Goal: Task Accomplishment & Management: Manage account settings

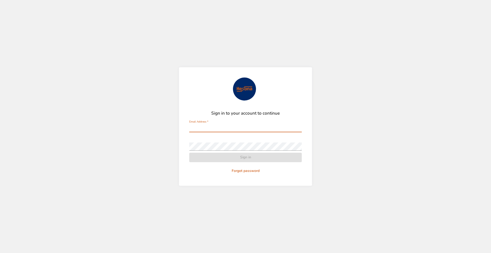
click at [0, 253] on com-1password-button at bounding box center [0, 253] width 0 height 0
type input "**********"
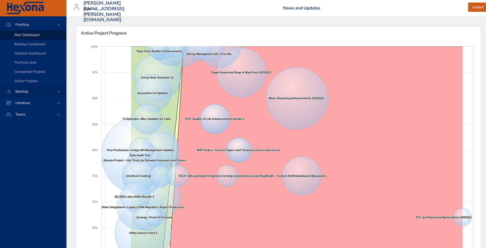
click at [33, 90] on div "Backlog" at bounding box center [33, 91] width 45 height 5
click at [27, 46] on span "Backlog Details" at bounding box center [26, 46] width 25 height 5
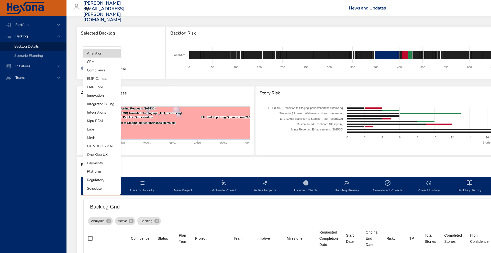
click at [102, 52] on body "Portfolio Backlog Backlog Details Scenario Planning Initiatives Teams [PERSON_N…" at bounding box center [245, 126] width 491 height 253
click at [105, 102] on li "Integrated Billing" at bounding box center [102, 104] width 38 height 8
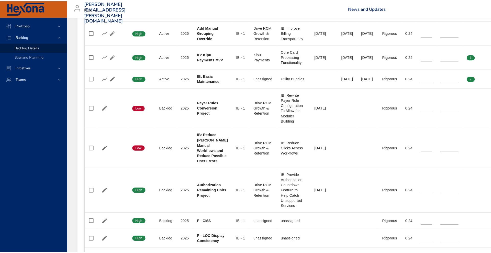
scroll to position [452, 0]
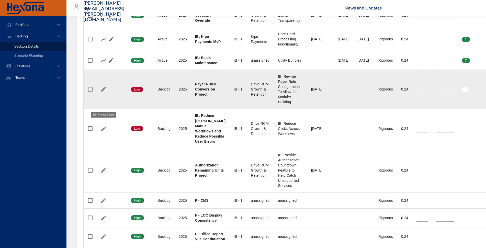
click at [105, 92] on icon "button" at bounding box center [103, 89] width 6 height 6
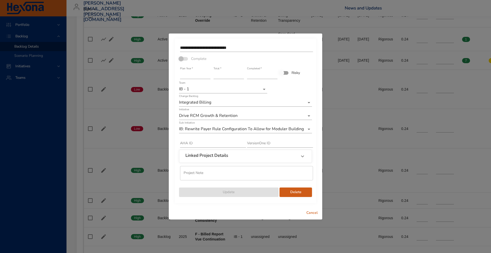
click at [313, 212] on span "Cancel" at bounding box center [312, 213] width 12 height 6
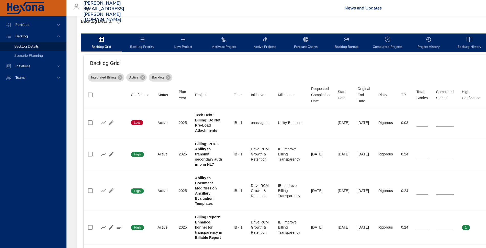
scroll to position [144, 0]
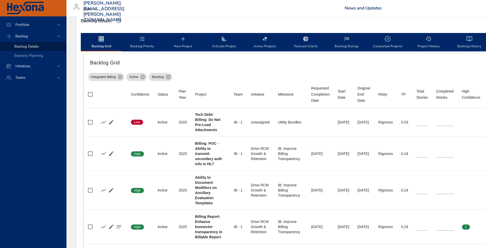
click at [226, 43] on span "Activate Project" at bounding box center [224, 43] width 35 height 14
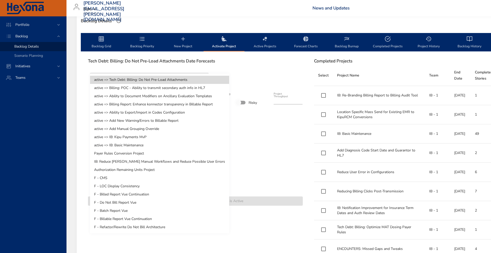
click at [143, 150] on li "Payer Rules Conversion Project" at bounding box center [159, 153] width 139 height 8
type input "**"
type input "****"
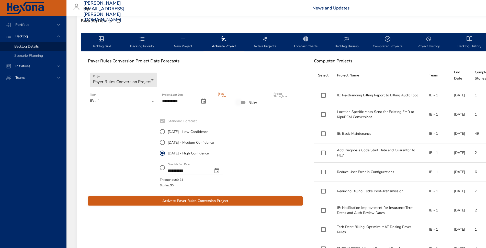
click at [221, 102] on input "**" at bounding box center [223, 100] width 10 height 8
click at [249, 134] on div at bounding box center [249, 152] width 36 height 74
click at [273, 167] on div "**********" at bounding box center [195, 152] width 216 height 74
click at [242, 199] on span "Activate Payer Rules Conversion Project" at bounding box center [195, 201] width 207 height 6
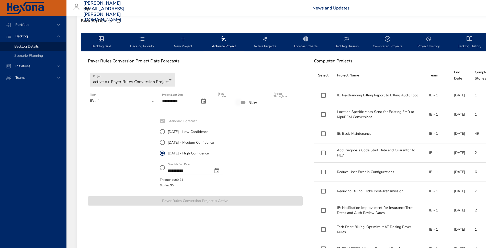
click at [144, 42] on span "Backlog Priority" at bounding box center [142, 43] width 35 height 14
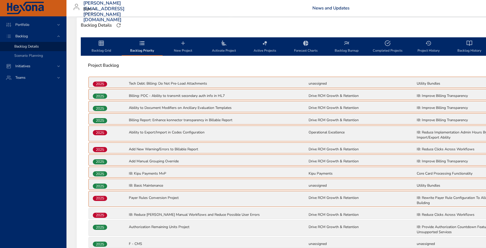
scroll to position [0, 0]
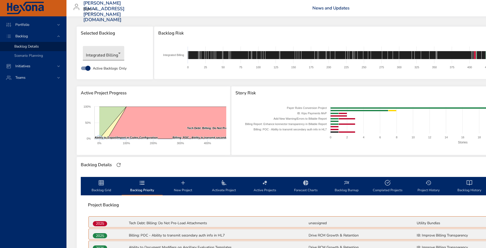
click at [101, 55] on body "Portfolio Backlog Backlog Details Scenario Planning Initiatives Teams [PERSON_N…" at bounding box center [243, 124] width 486 height 248
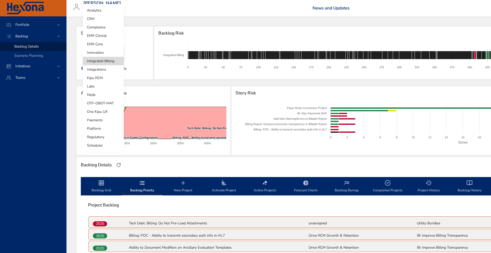
click at [102, 126] on li "Platform" at bounding box center [103, 128] width 41 height 8
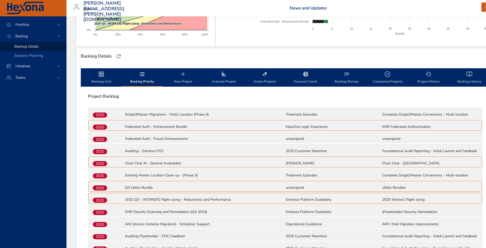
scroll to position [120, 0]
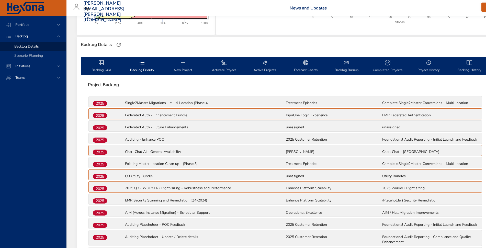
click at [104, 59] on button "Backlog Grid" at bounding box center [101, 66] width 41 height 18
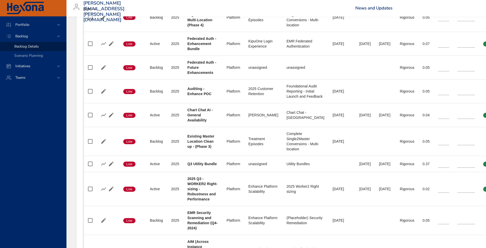
scroll to position [178, 0]
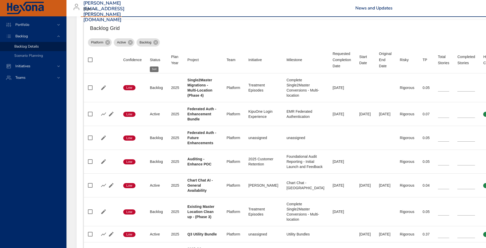
click at [153, 60] on div "Status" at bounding box center [155, 60] width 10 height 6
type input "*"
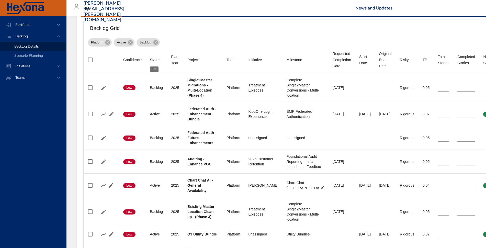
type input "**"
type input "*"
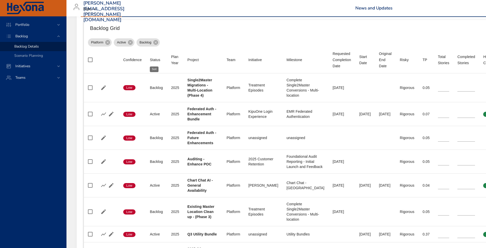
type input "**"
type input "*"
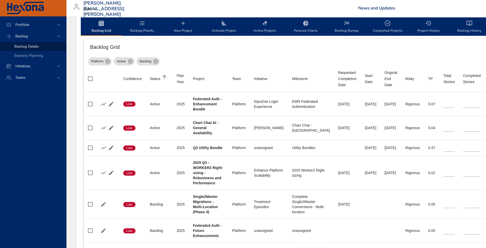
scroll to position [160, 0]
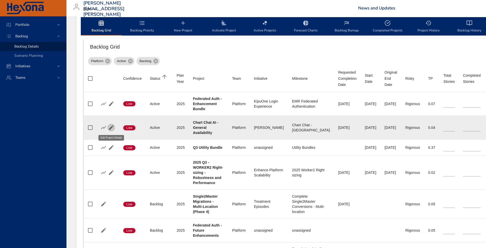
click at [113, 126] on icon "button" at bounding box center [111, 127] width 5 height 5
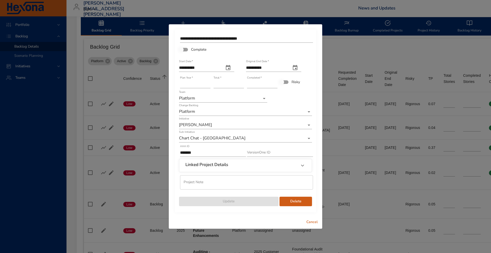
click at [309, 218] on button "Cancel" at bounding box center [312, 221] width 16 height 9
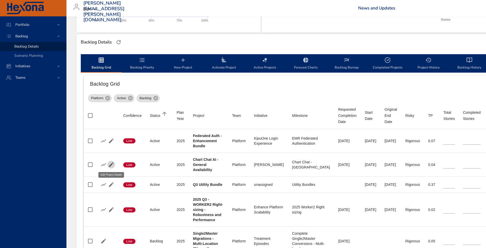
scroll to position [121, 0]
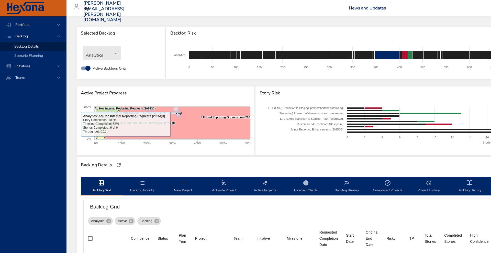
click at [107, 53] on body "Portfolio Backlog Backlog Details Scenario Planning Initiatives Teams [PERSON_N…" at bounding box center [245, 126] width 491 height 253
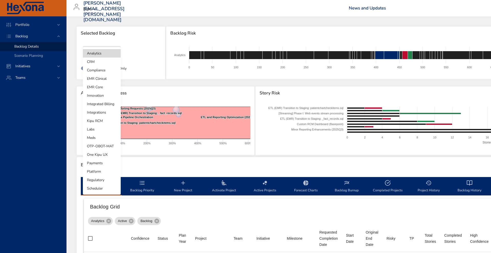
click at [98, 172] on li "Platform" at bounding box center [102, 171] width 38 height 8
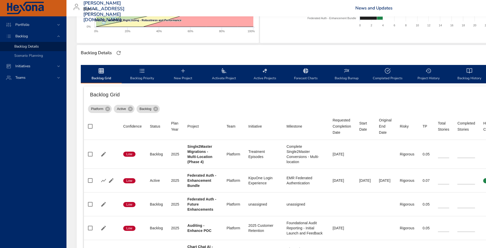
scroll to position [110, 0]
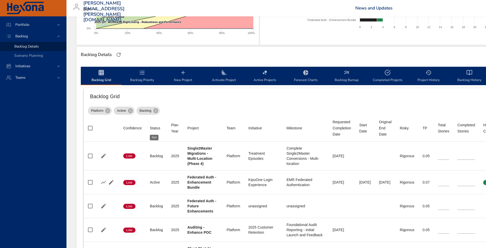
click at [157, 127] on div "Status" at bounding box center [155, 128] width 10 height 6
type input "*"
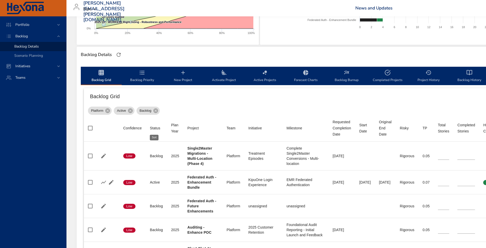
type input "**"
type input "*"
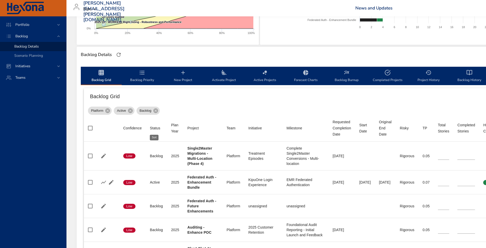
type input "**"
type input "*"
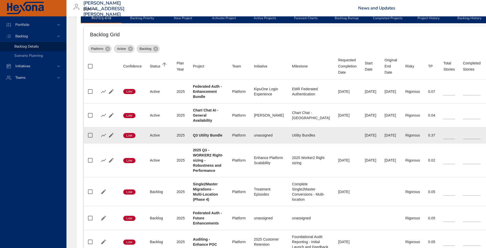
scroll to position [171, 0]
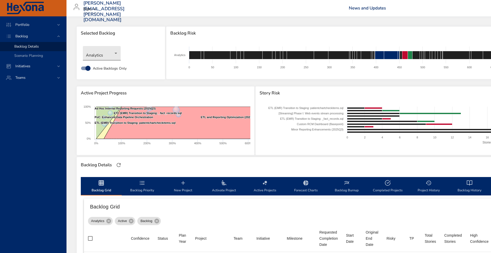
click at [98, 52] on body "Portfolio Backlog Backlog Details Scenario Planning Initiatives Teams [PERSON_N…" at bounding box center [245, 126] width 491 height 253
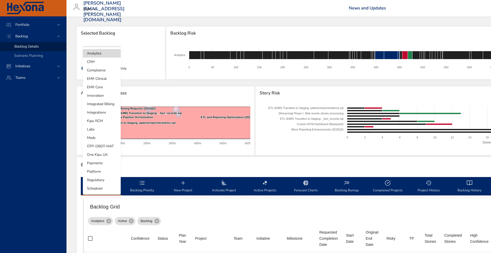
click at [106, 100] on li "Integrated Billing" at bounding box center [102, 104] width 38 height 8
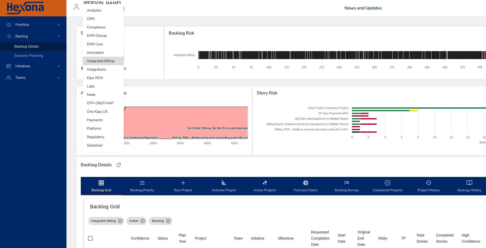
click at [91, 53] on body "Portfolio Backlog Backlog Details Scenario Planning Initiatives Teams jonathan.…" at bounding box center [243, 124] width 486 height 248
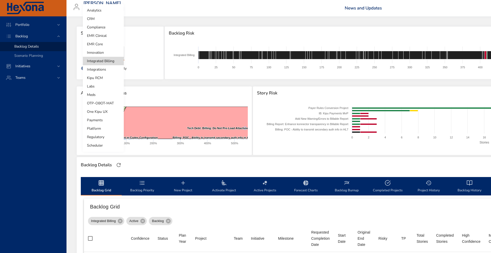
click at [150, 69] on div at bounding box center [245, 126] width 491 height 253
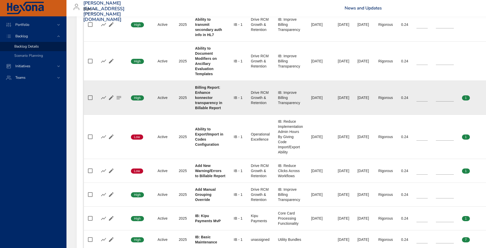
scroll to position [276, 0]
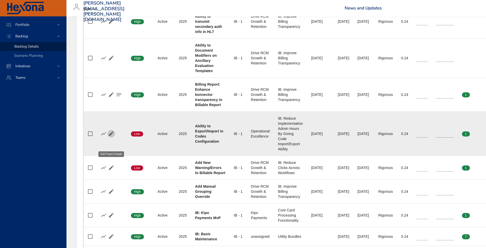
click at [111, 137] on icon "button" at bounding box center [111, 134] width 6 height 6
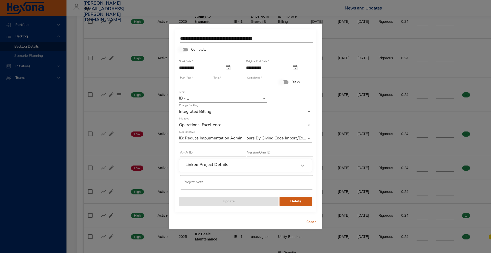
type input "*"
click at [274, 83] on input "*" at bounding box center [262, 84] width 30 height 8
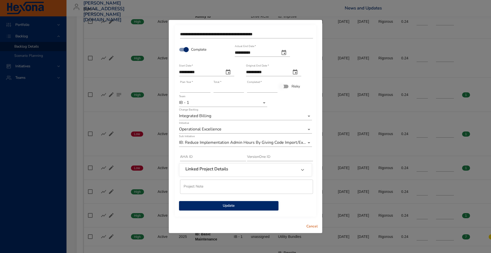
click at [239, 204] on span "Update" at bounding box center [228, 206] width 91 height 6
